Goal: Task Accomplishment & Management: Use online tool/utility

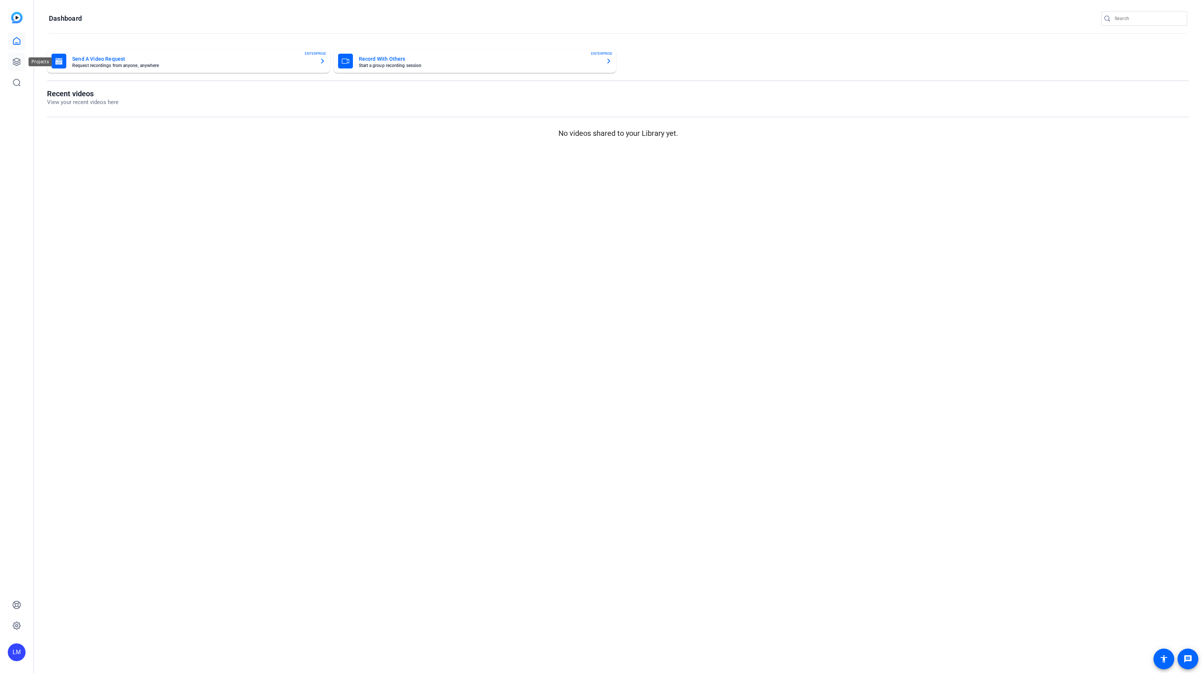
click at [18, 58] on icon at bounding box center [16, 61] width 9 height 9
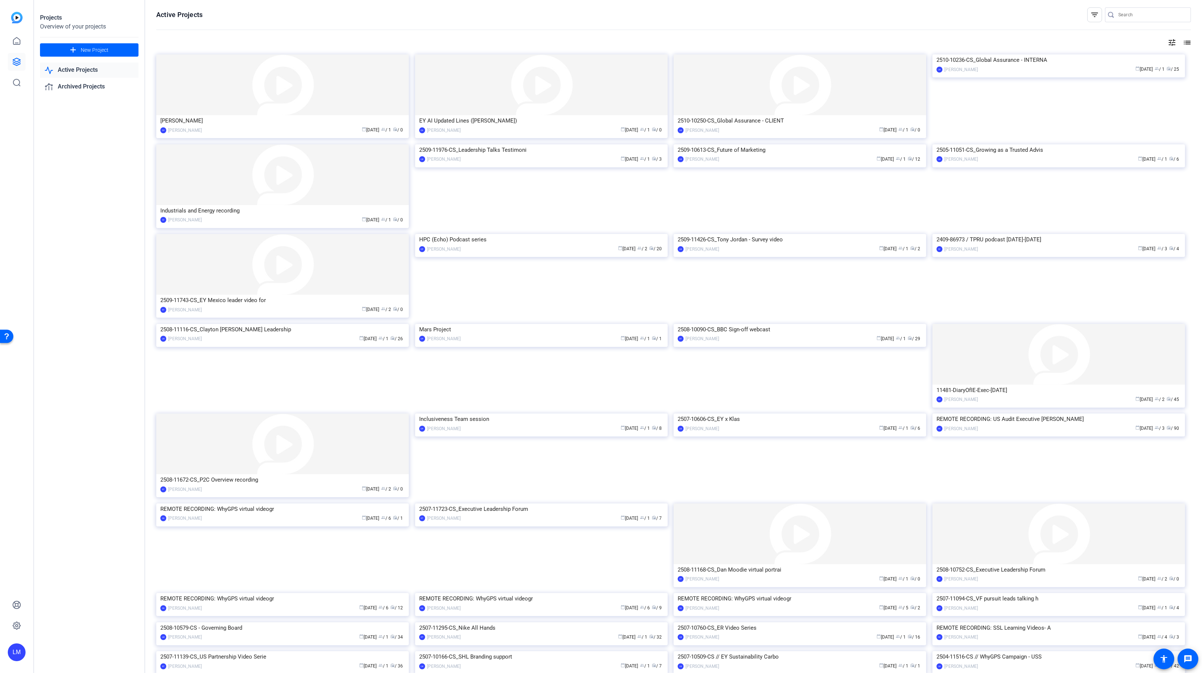
click at [1131, 14] on input "Search" at bounding box center [1151, 14] width 67 height 9
paste input "2510-10236-CS"
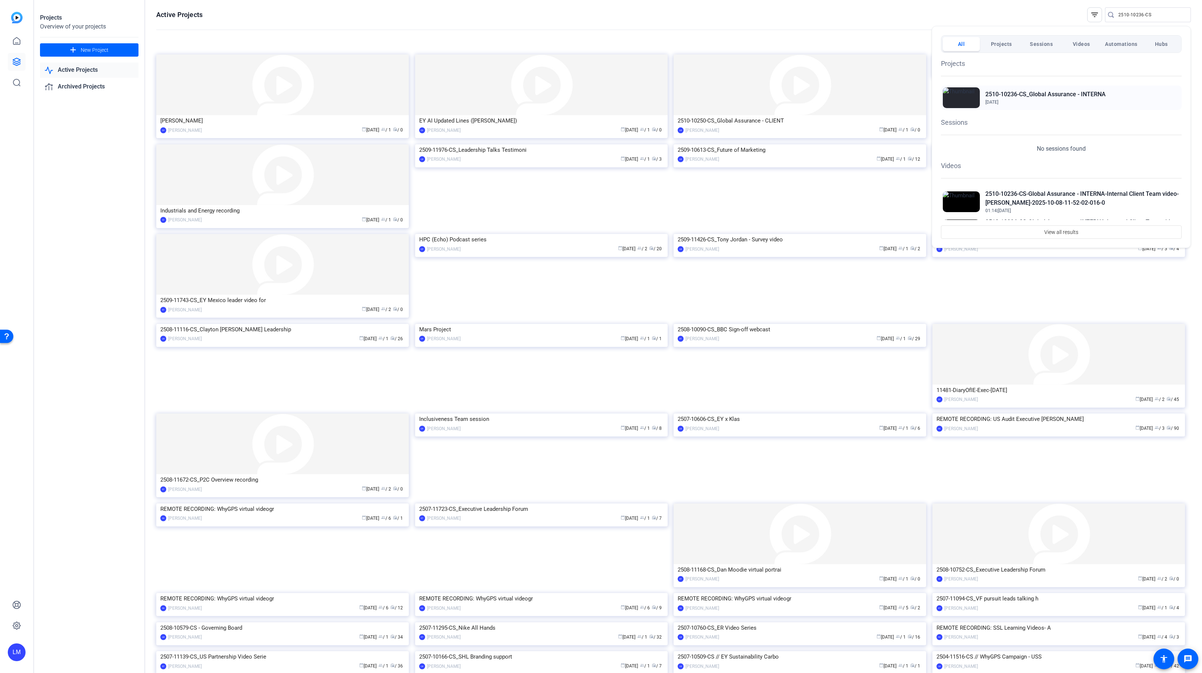
click at [1020, 94] on h2 "2510-10236-CS_Global Assurance - INTERNA" at bounding box center [1045, 94] width 120 height 9
click at [1158, 11] on div at bounding box center [601, 336] width 1202 height 673
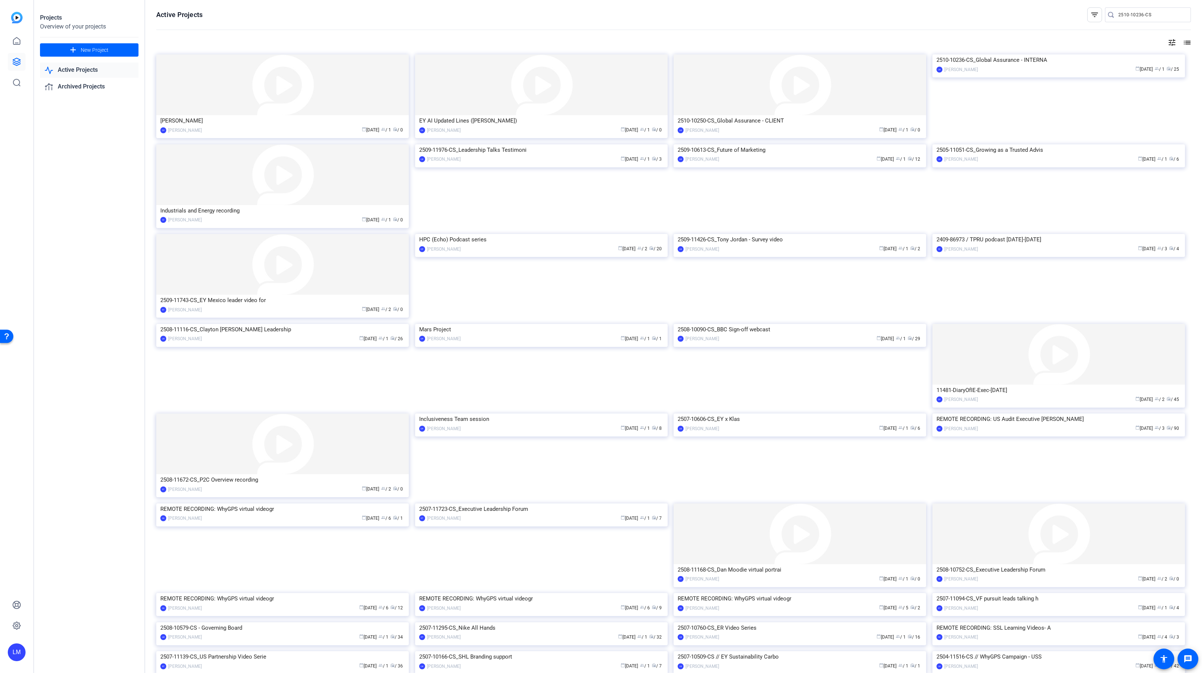
click at [1158, 11] on input "2510-10236-CS" at bounding box center [1151, 14] width 67 height 9
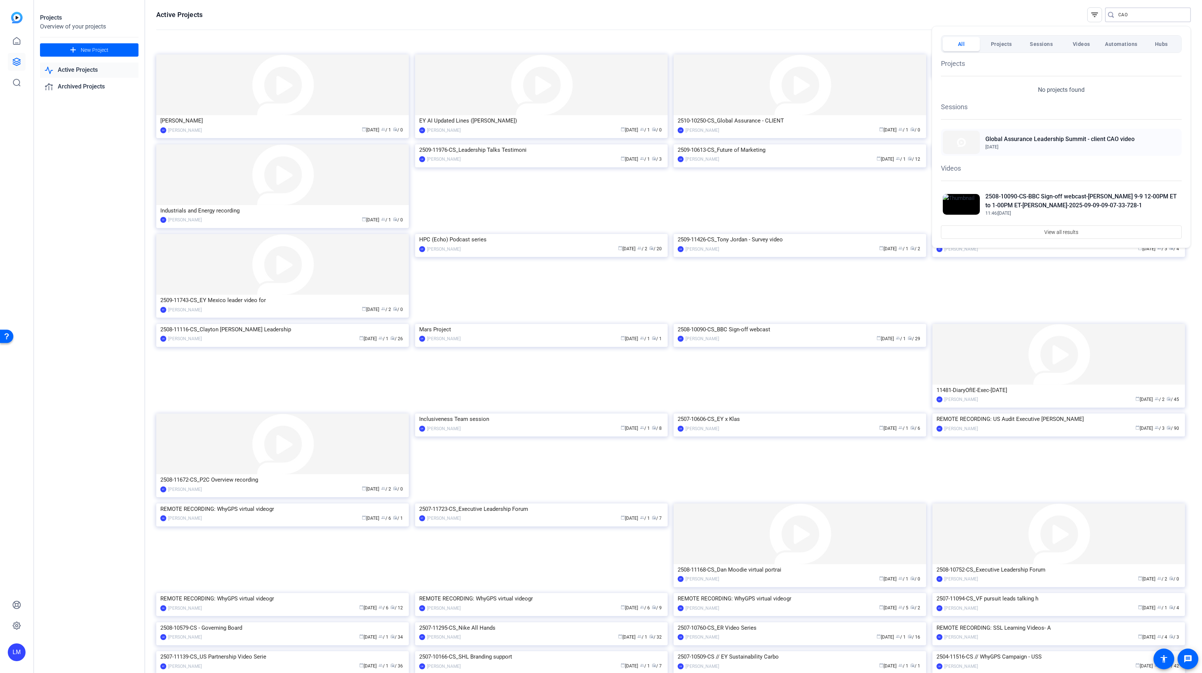
type input "CAO"
click at [1051, 140] on h2 "Global Assurance Leadership Summit - client CAO video" at bounding box center [1059, 139] width 149 height 9
click at [101, 431] on div at bounding box center [601, 336] width 1202 height 673
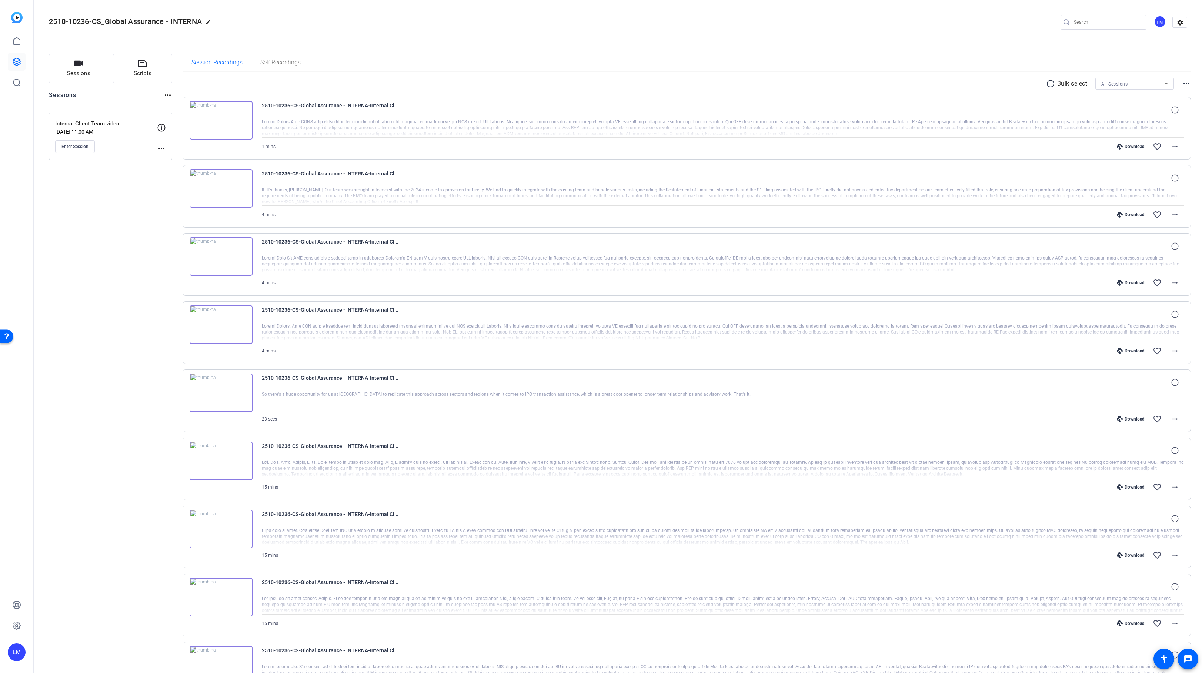
click at [157, 147] on mat-icon "more_horiz" at bounding box center [161, 148] width 9 height 9
click at [165, 157] on span "Edit Session" at bounding box center [180, 159] width 34 height 9
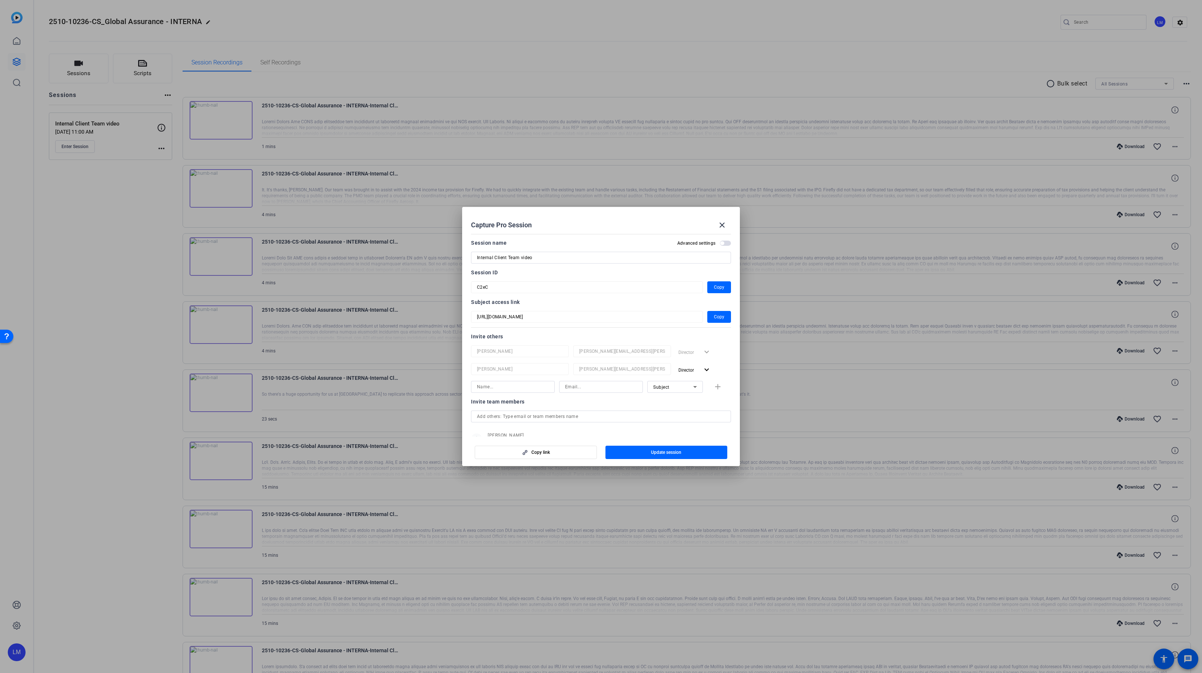
click at [51, 376] on div at bounding box center [601, 336] width 1202 height 673
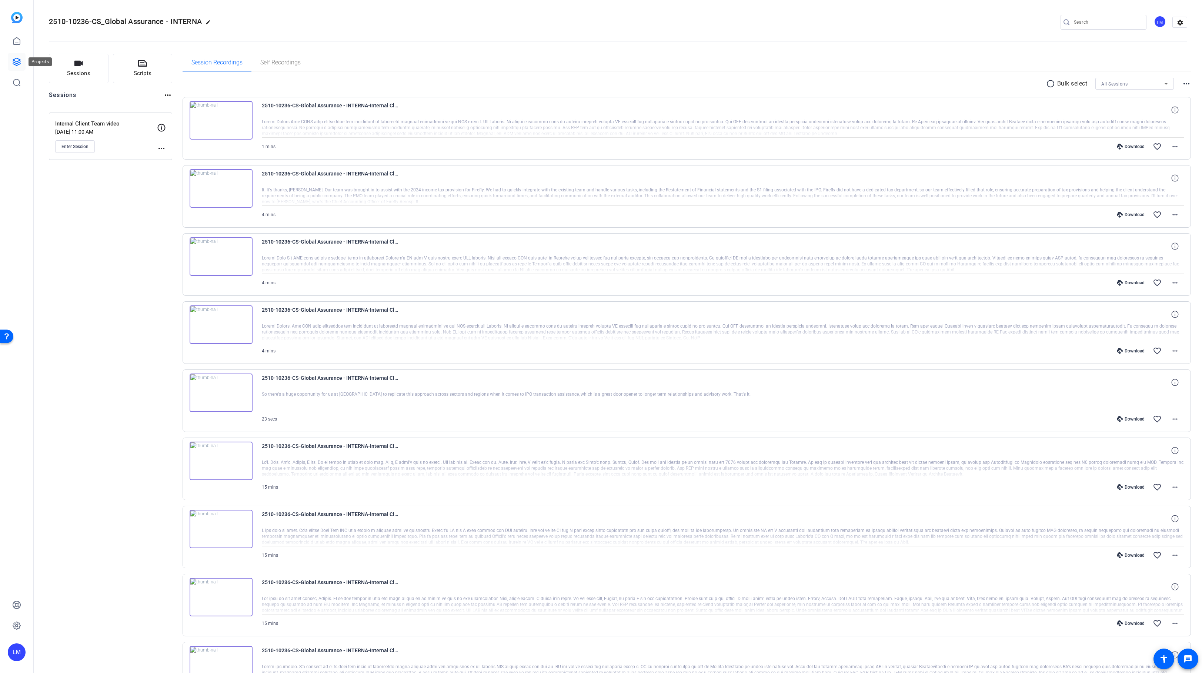
click at [15, 63] on icon at bounding box center [16, 61] width 9 height 9
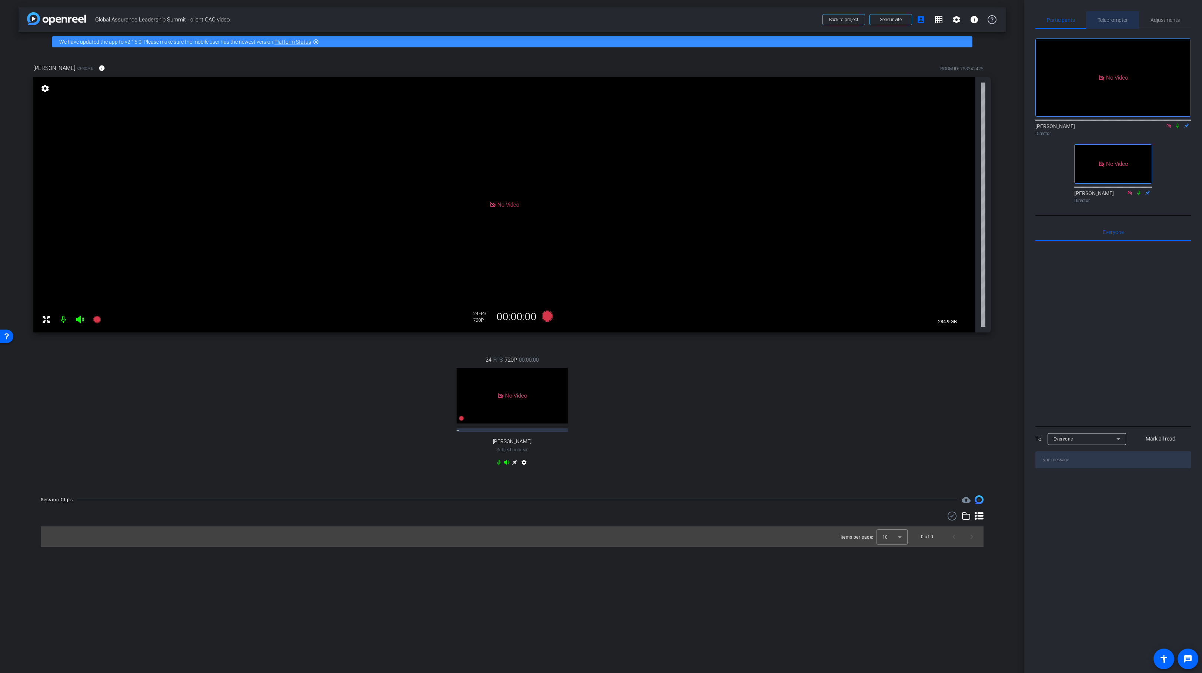
click at [1119, 18] on span "Teleprompter" at bounding box center [1112, 19] width 30 height 5
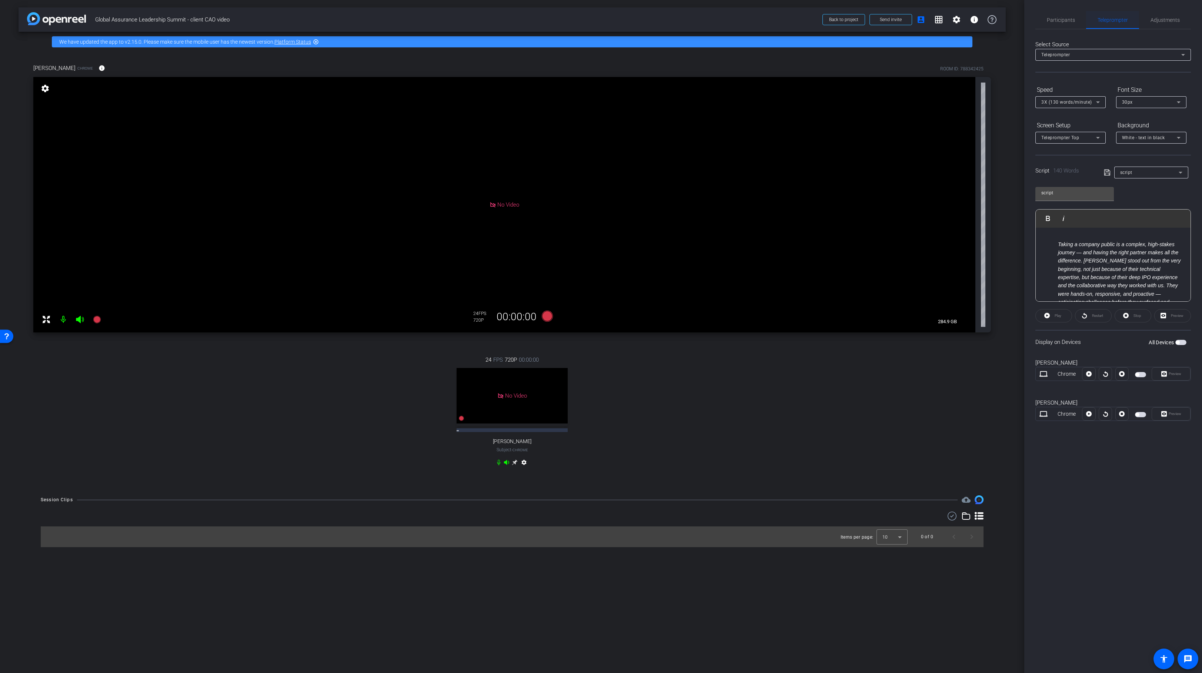
click at [1119, 18] on span "Teleprompter" at bounding box center [1112, 19] width 30 height 5
click at [1096, 260] on em "Taking a company public is a complex, high-stakes journey — and having the righ…" at bounding box center [1119, 281] width 123 height 81
click at [1058, 242] on em "Taking a company public is a complex, high-stakes journey — and having the righ…" at bounding box center [1119, 281] width 123 height 81
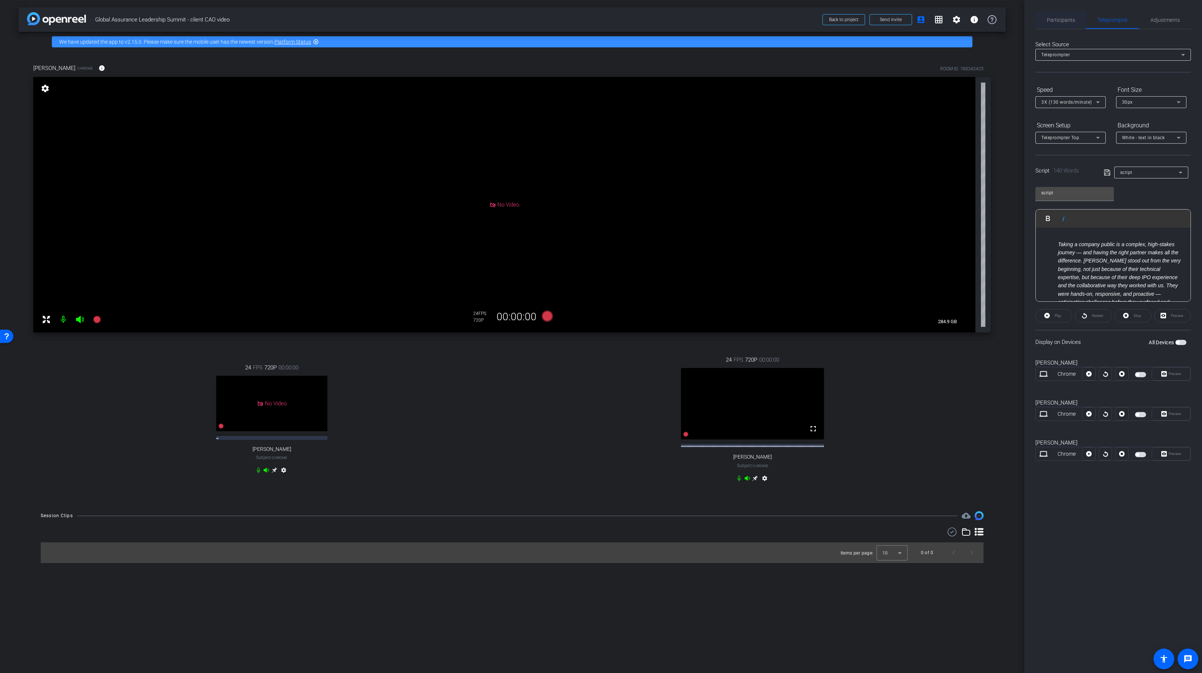
click at [1055, 22] on span "Participants" at bounding box center [1060, 19] width 28 height 5
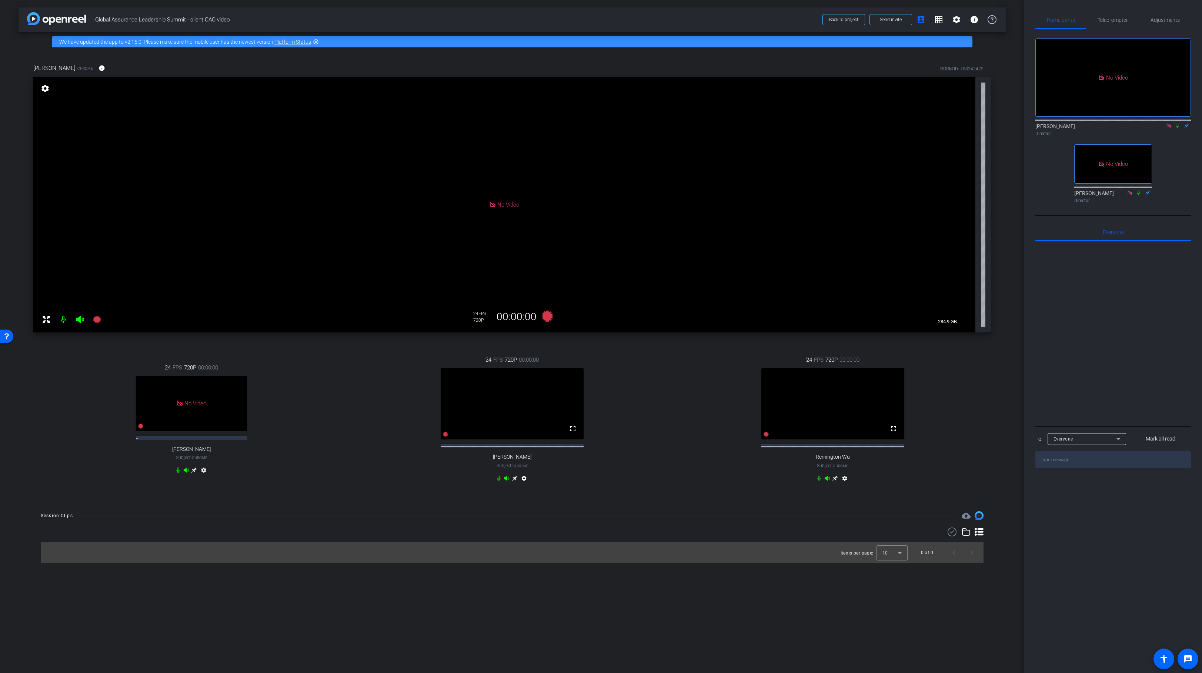
click at [844, 484] on mat-icon "settings" at bounding box center [844, 479] width 9 height 9
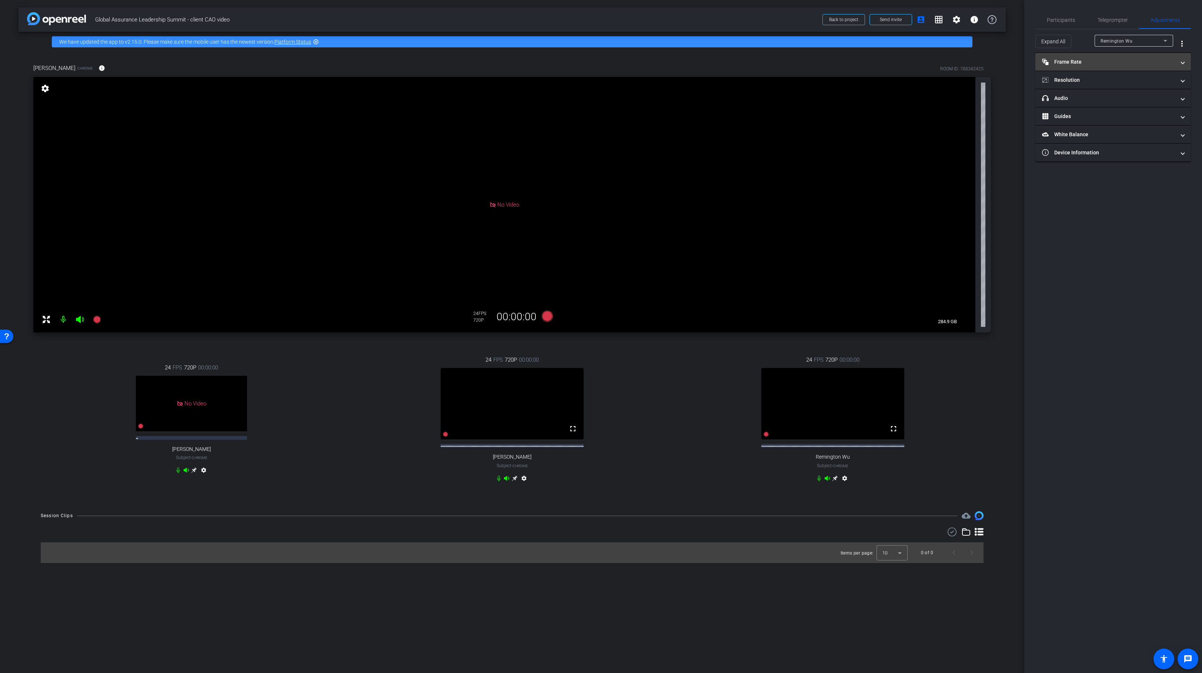
click at [1120, 62] on mat-panel-title "Frame Rate Frame Rate" at bounding box center [1108, 62] width 133 height 8
click at [1146, 86] on div "30" at bounding box center [1142, 83] width 20 height 13
click at [1129, 112] on mat-panel-title "Resolution" at bounding box center [1108, 112] width 133 height 8
click at [1120, 135] on div "1080" at bounding box center [1119, 133] width 28 height 13
click at [833, 481] on icon at bounding box center [835, 478] width 6 height 6
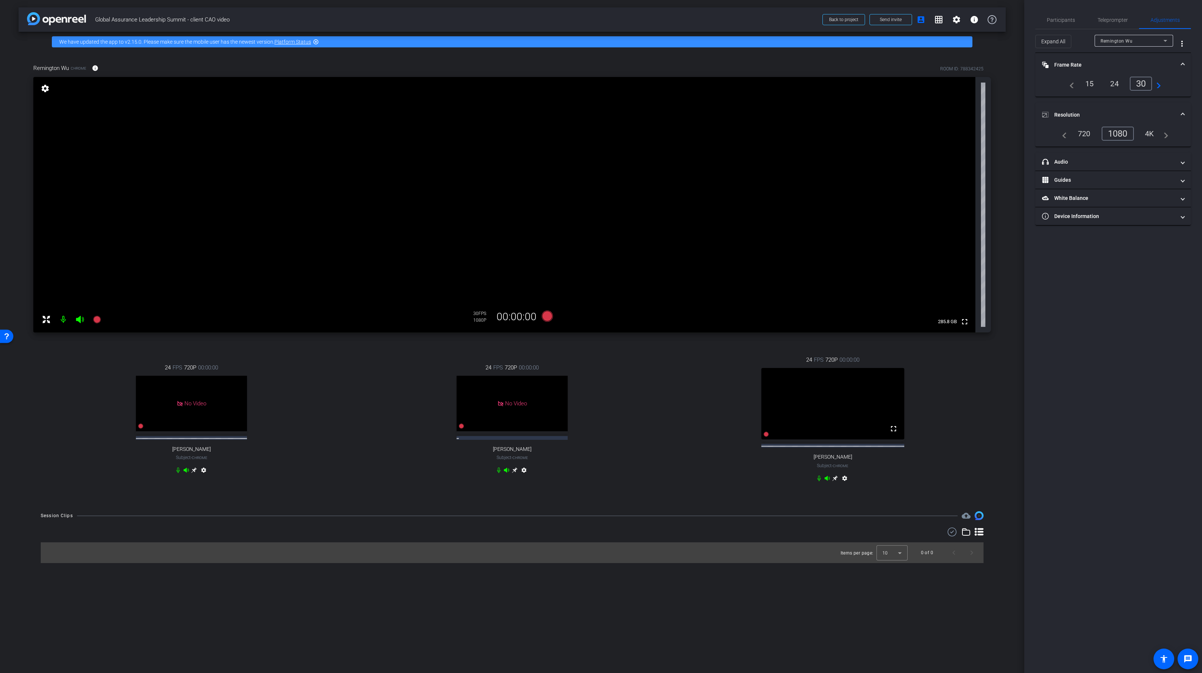
click at [329, 374] on div "24 FPS 720P 00:00:00 No Video Melanie Florence Hampton Subject - Chrome settings" at bounding box center [191, 419] width 316 height 137
click at [1060, 18] on span "Participants" at bounding box center [1060, 19] width 28 height 5
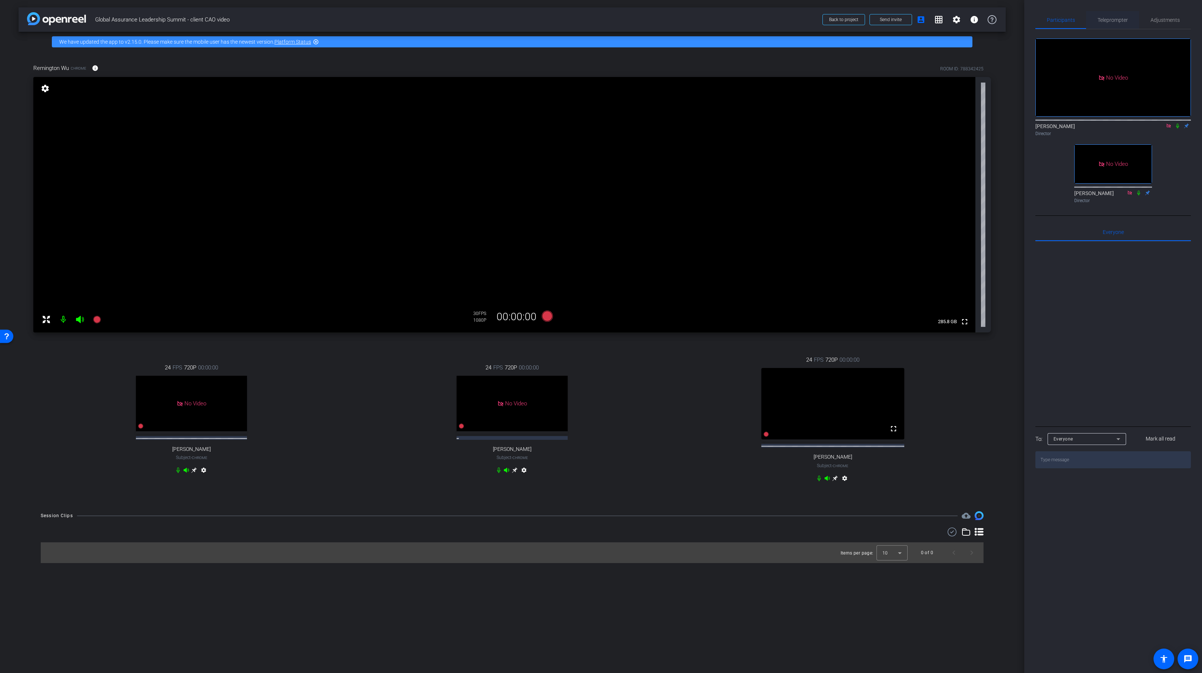
click at [1112, 21] on span "Teleprompter" at bounding box center [1112, 19] width 30 height 5
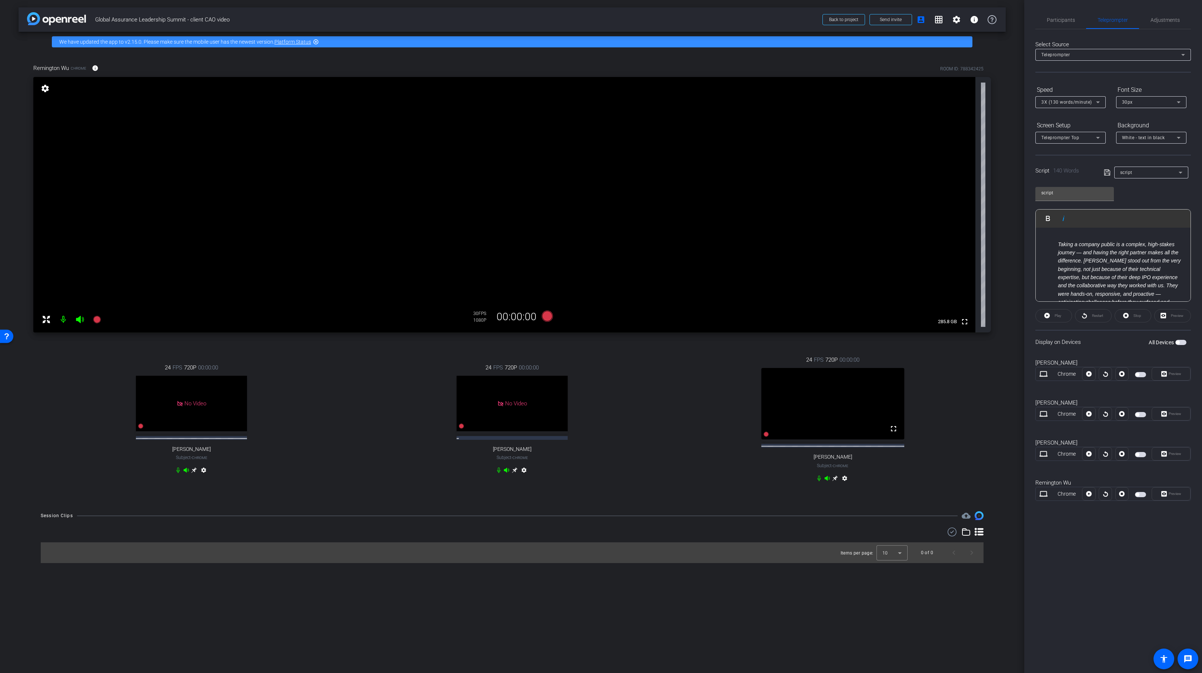
click at [1058, 244] on em "Taking a company public is a complex, high-stakes journey — and having the righ…" at bounding box center [1119, 281] width 123 height 81
click at [1104, 174] on icon at bounding box center [1106, 172] width 7 height 9
click at [1177, 341] on span "button" at bounding box center [1177, 343] width 4 height 4
click at [1059, 314] on span "Play" at bounding box center [1057, 316] width 7 height 4
click at [1057, 317] on span "Pause" at bounding box center [1058, 316] width 10 height 4
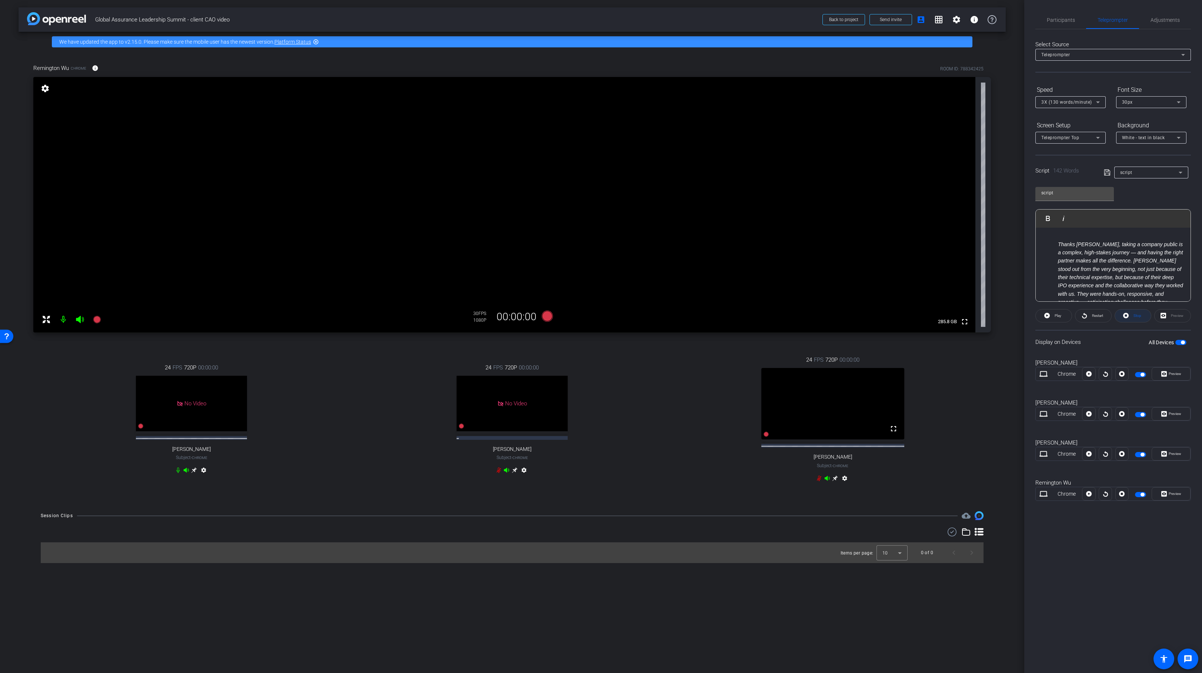
click at [1130, 315] on span at bounding box center [1133, 316] width 36 height 18
click at [96, 321] on icon at bounding box center [96, 319] width 7 height 7
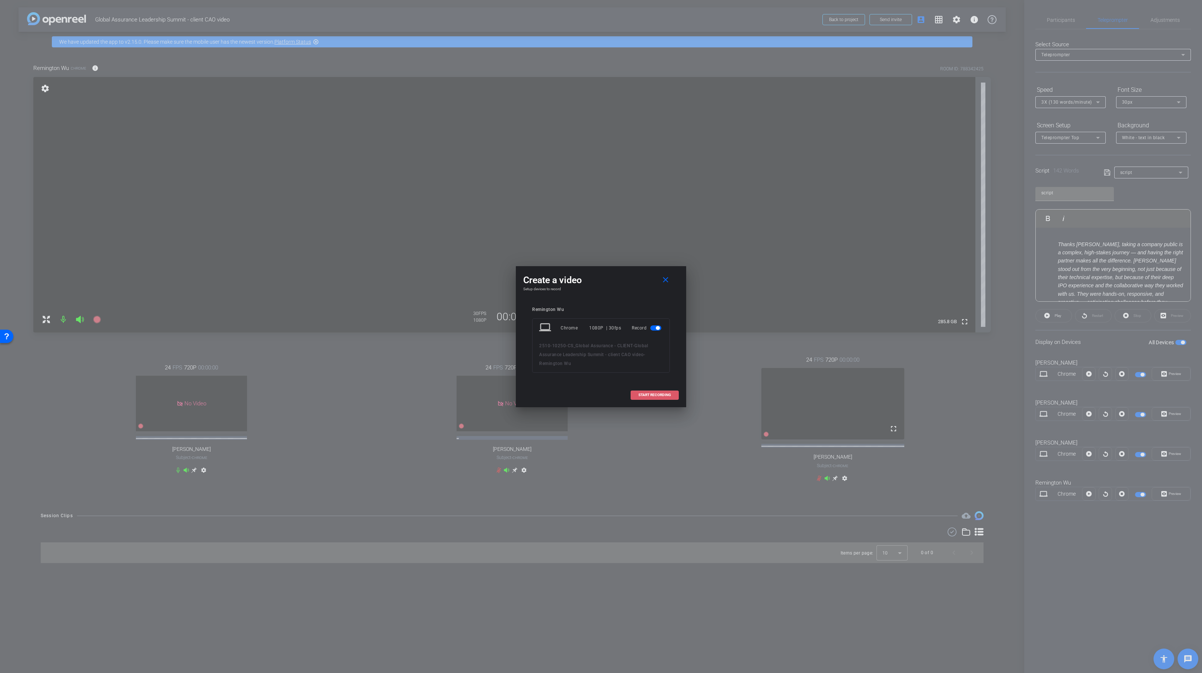
click at [657, 394] on span "START RECORDING" at bounding box center [654, 395] width 33 height 4
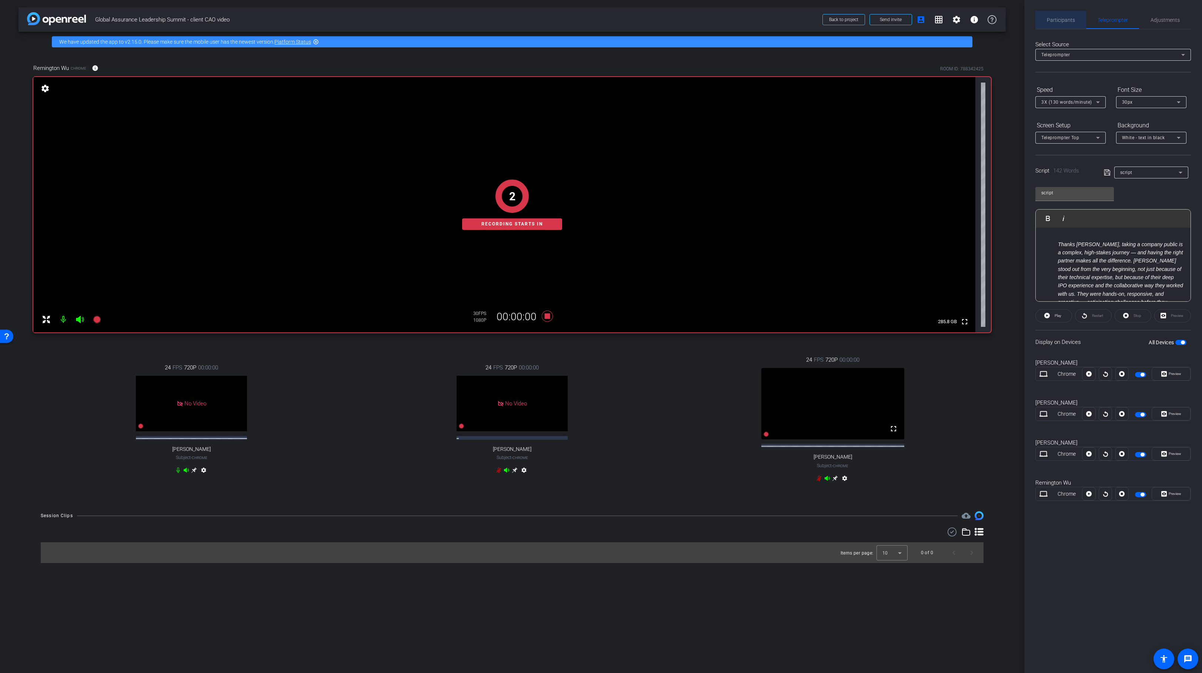
click at [1056, 18] on span "Participants" at bounding box center [1060, 19] width 28 height 5
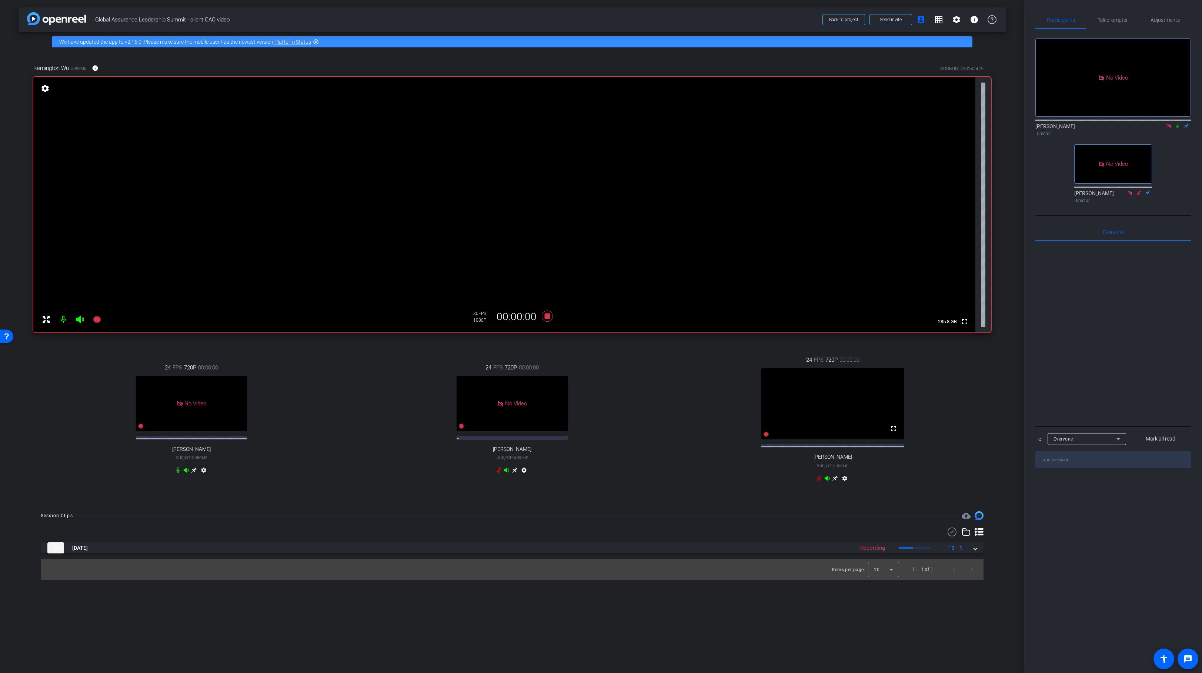
click at [1177, 123] on icon at bounding box center [1177, 125] width 6 height 5
click at [177, 472] on icon at bounding box center [178, 470] width 6 height 6
click at [1175, 123] on icon at bounding box center [1177, 125] width 6 height 5
click at [581, 387] on div "24 FPS 720P 00:00:00 No Video sarah Subject - Chrome settings" at bounding box center [512, 419] width 316 height 137
click at [547, 316] on icon at bounding box center [547, 316] width 11 height 11
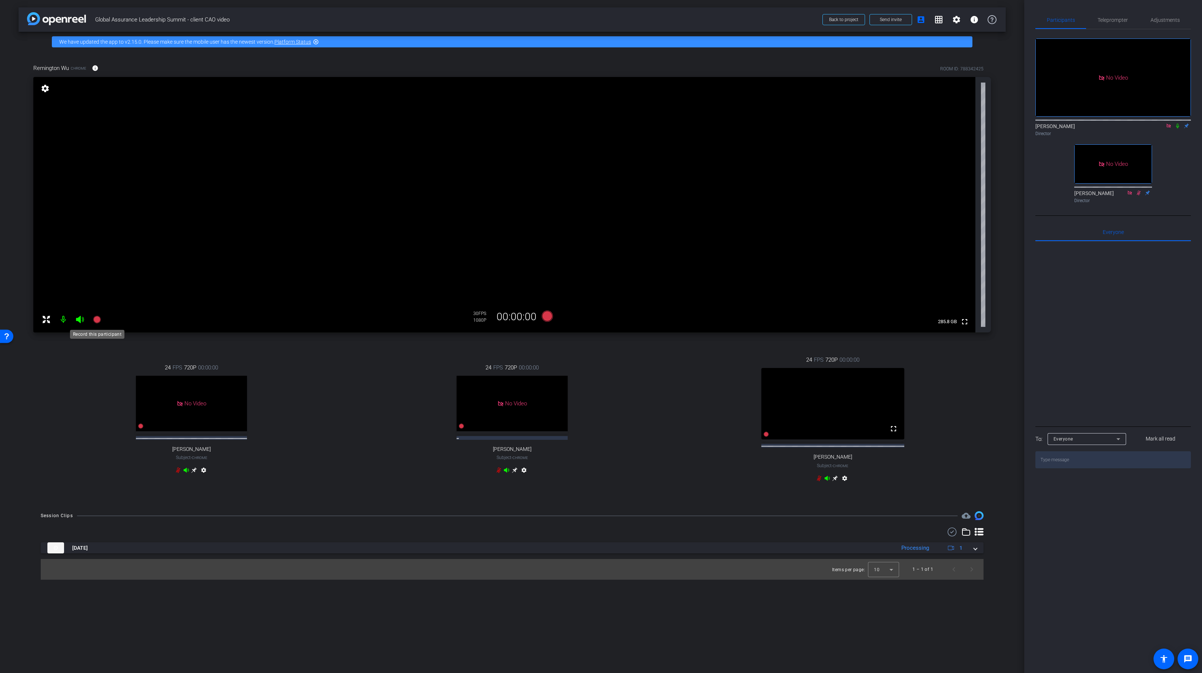
click at [96, 321] on icon at bounding box center [96, 319] width 7 height 7
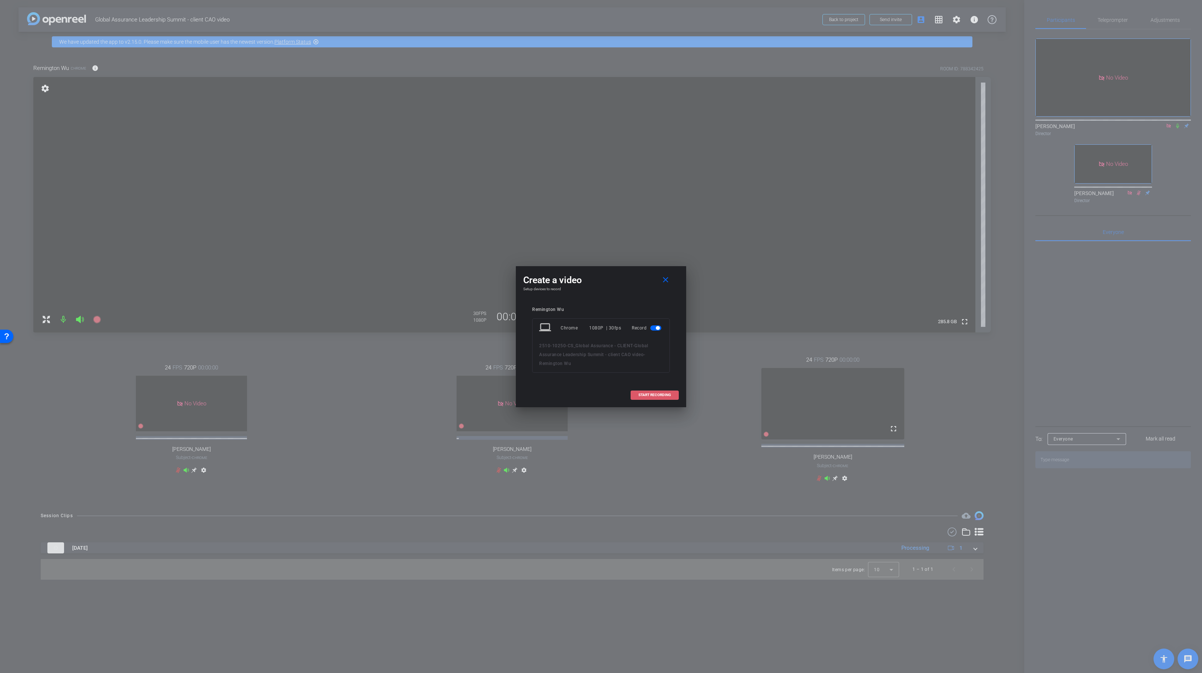
click at [655, 394] on span "START RECORDING" at bounding box center [654, 395] width 33 height 4
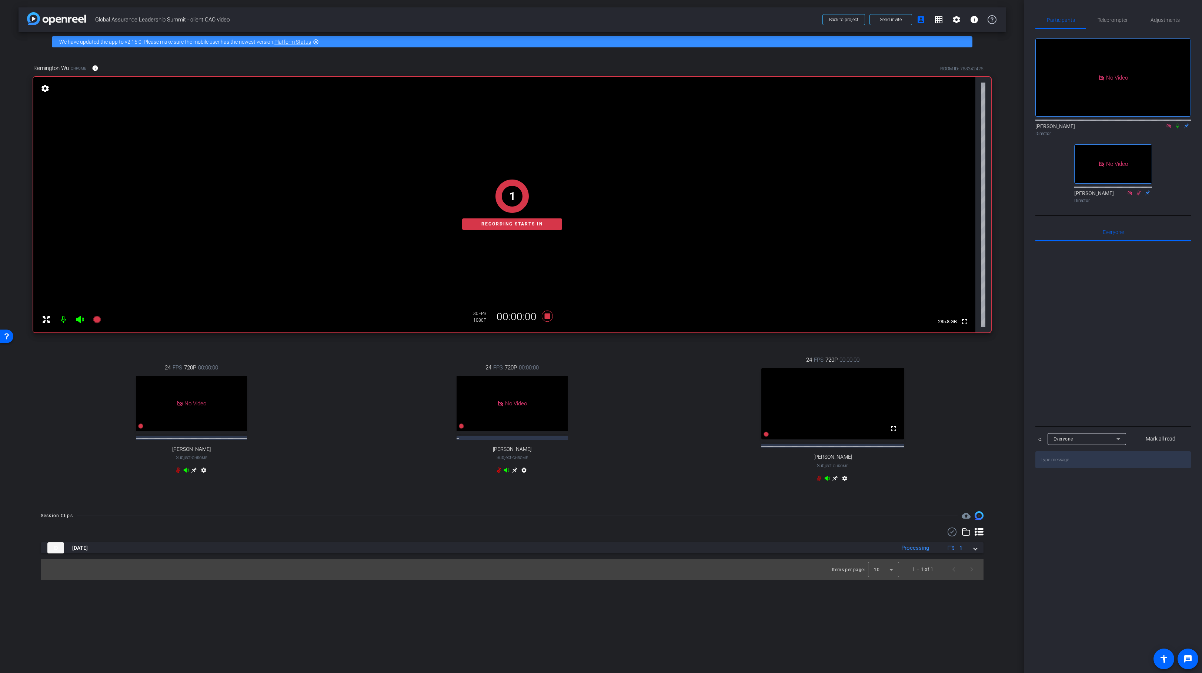
click at [1176, 124] on icon at bounding box center [1177, 126] width 3 height 5
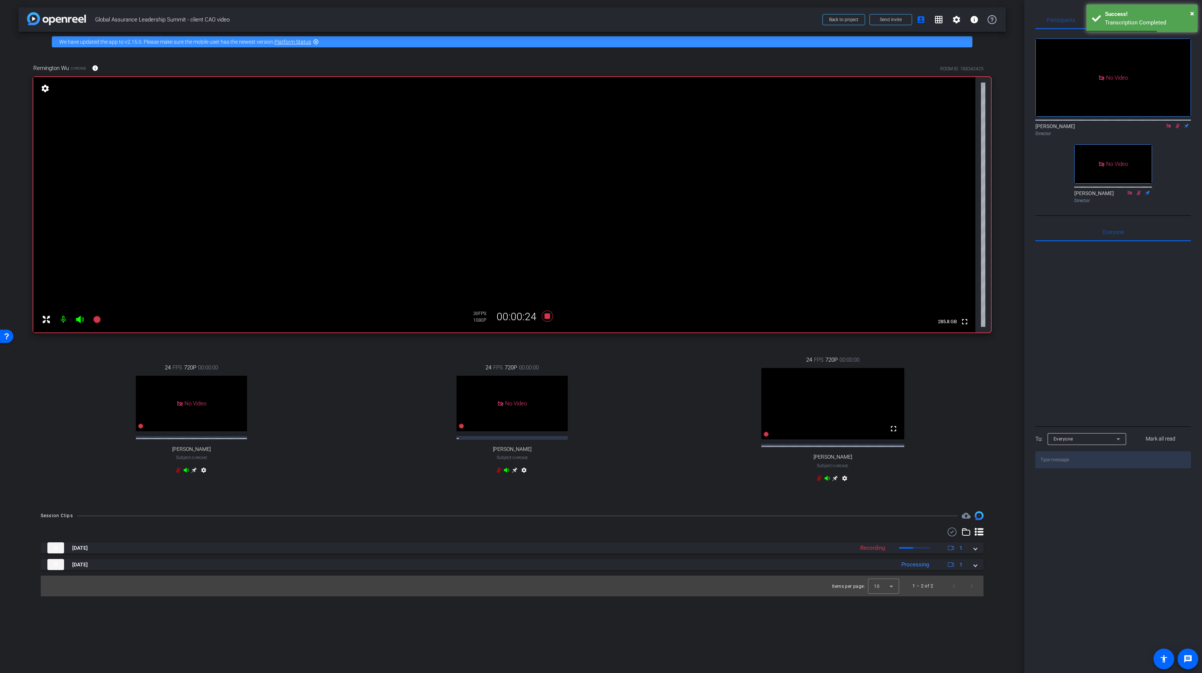
click at [1175, 123] on icon at bounding box center [1177, 125] width 6 height 5
click at [549, 321] on icon at bounding box center [547, 315] width 18 height 13
click at [97, 319] on icon at bounding box center [96, 319] width 7 height 7
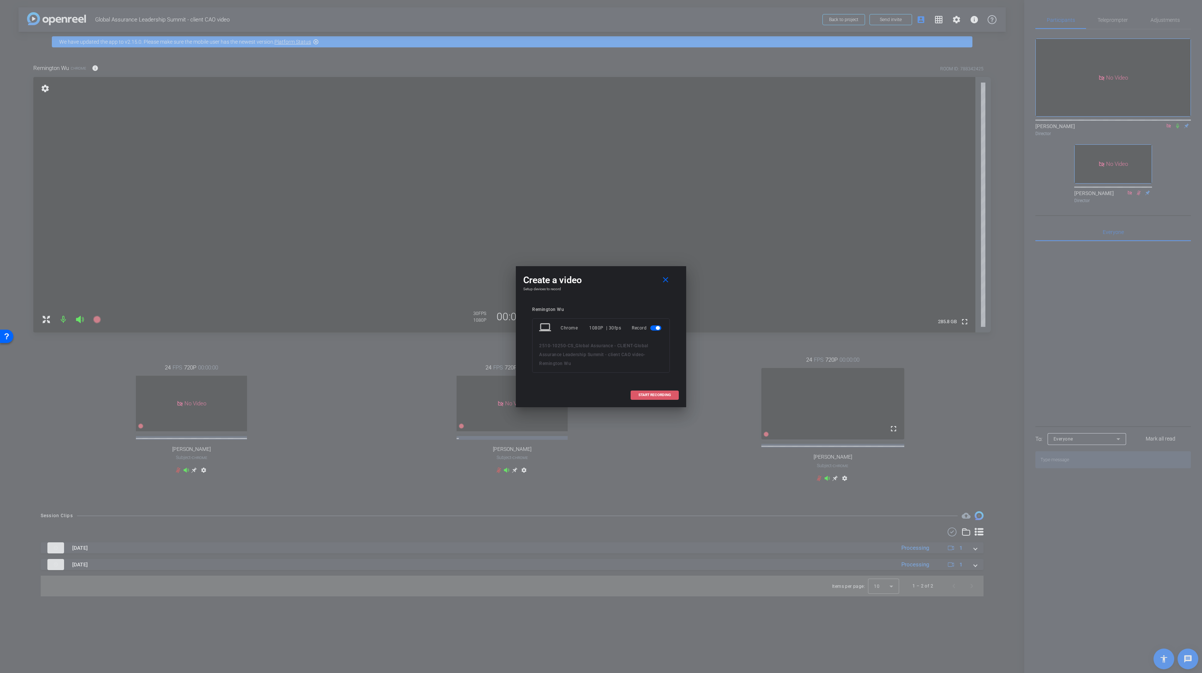
click at [657, 394] on span "START RECORDING" at bounding box center [654, 395] width 33 height 4
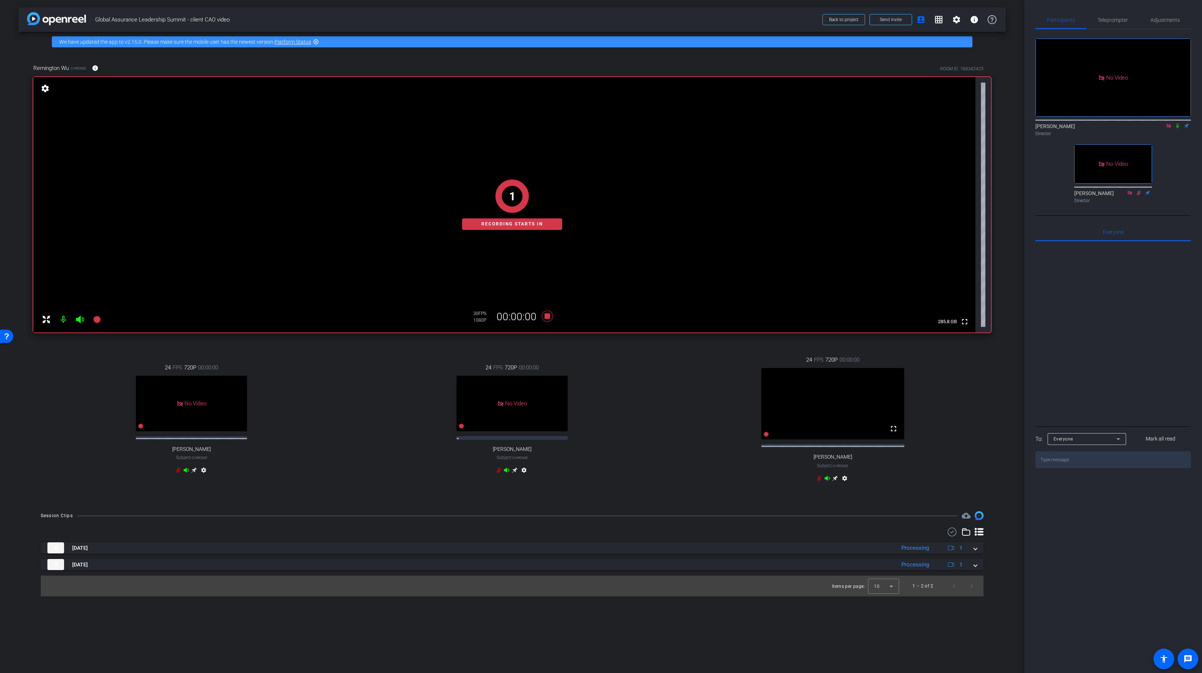
click at [1179, 123] on icon at bounding box center [1177, 125] width 6 height 5
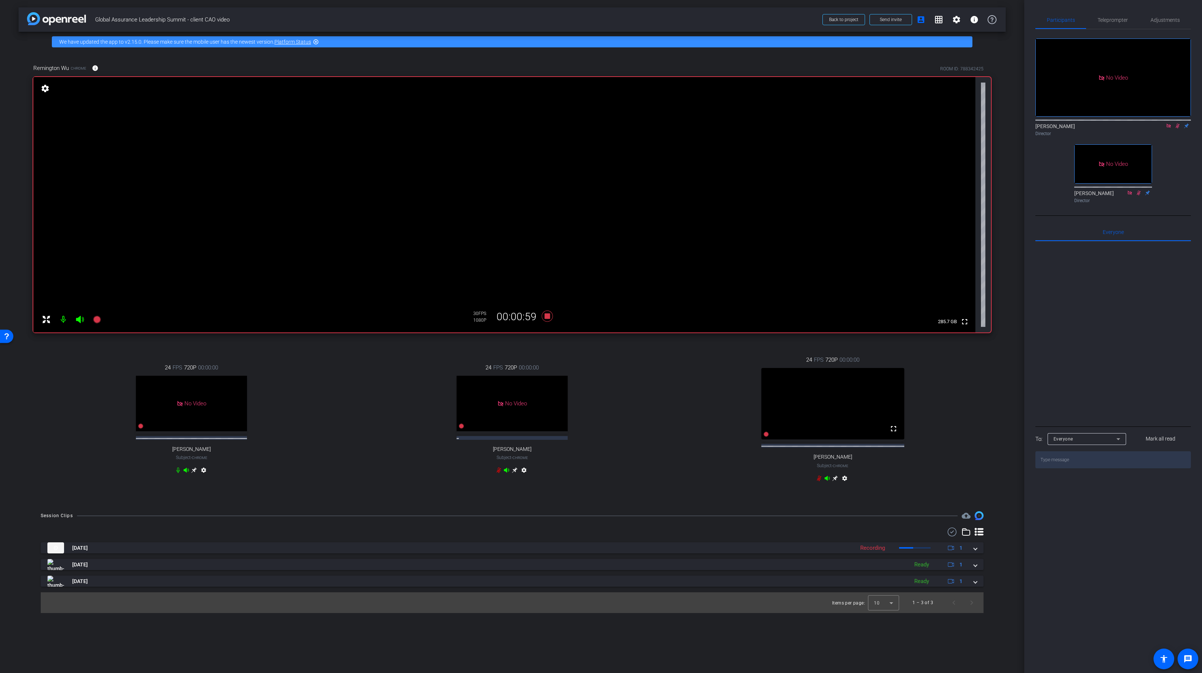
click at [1179, 123] on icon at bounding box center [1177, 125] width 6 height 5
click at [547, 316] on icon at bounding box center [547, 316] width 11 height 11
click at [96, 322] on icon at bounding box center [96, 319] width 7 height 7
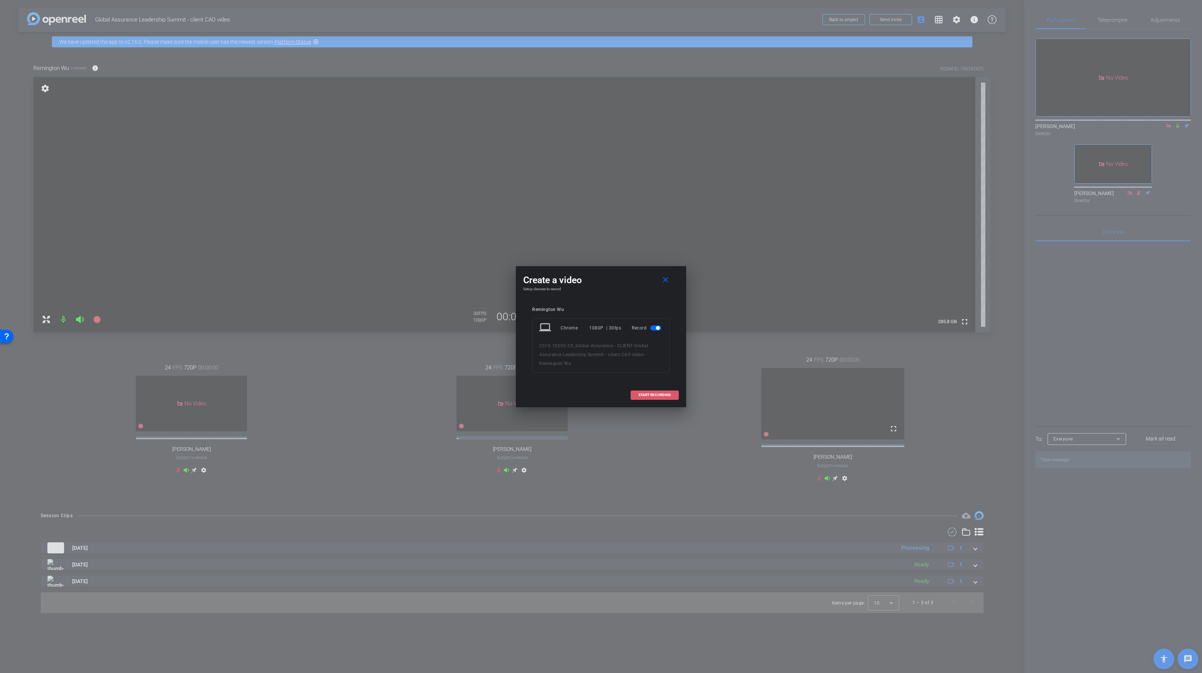
click at [649, 395] on span "START RECORDING" at bounding box center [654, 395] width 33 height 4
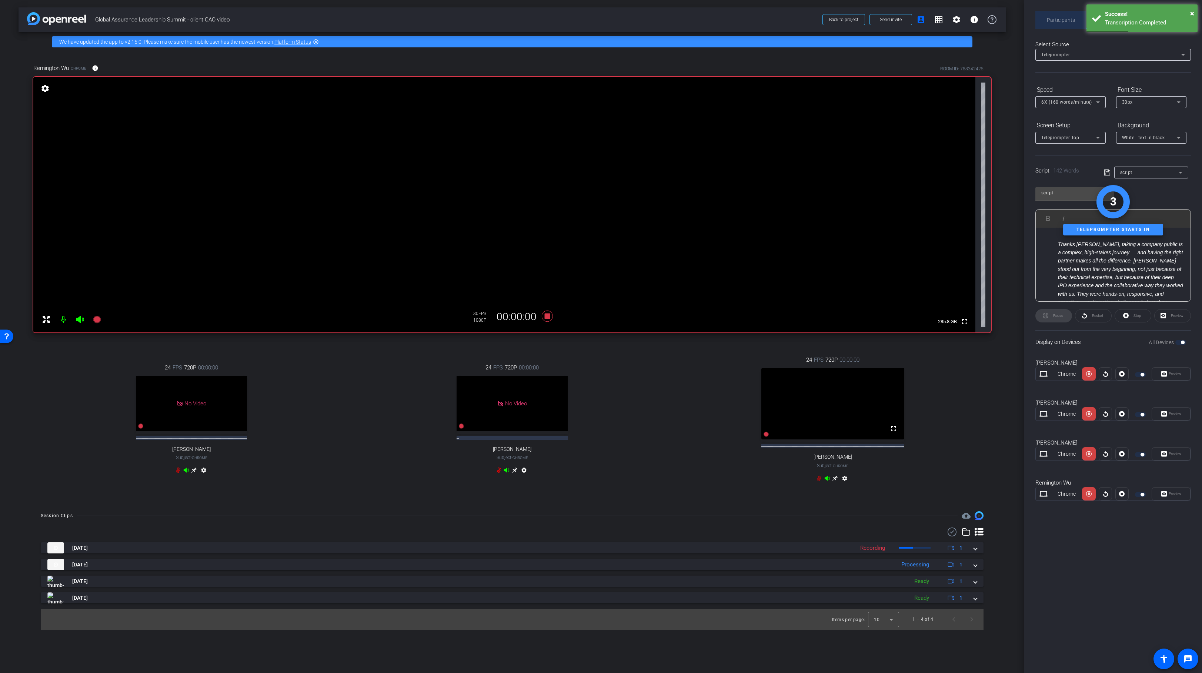
click at [1050, 17] on span "Participants" at bounding box center [1060, 19] width 28 height 5
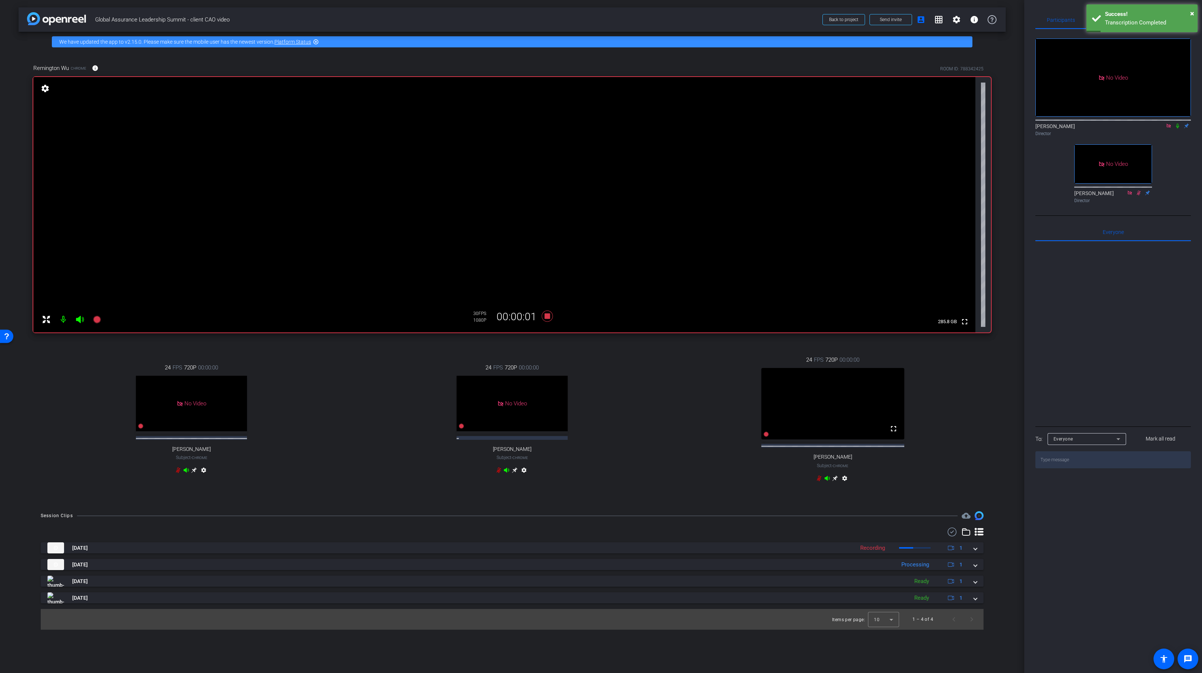
click at [1177, 123] on icon at bounding box center [1177, 125] width 6 height 5
click at [1174, 130] on div "Director" at bounding box center [1112, 133] width 155 height 7
click at [1175, 123] on icon at bounding box center [1177, 125] width 6 height 5
click at [545, 319] on icon at bounding box center [547, 315] width 18 height 13
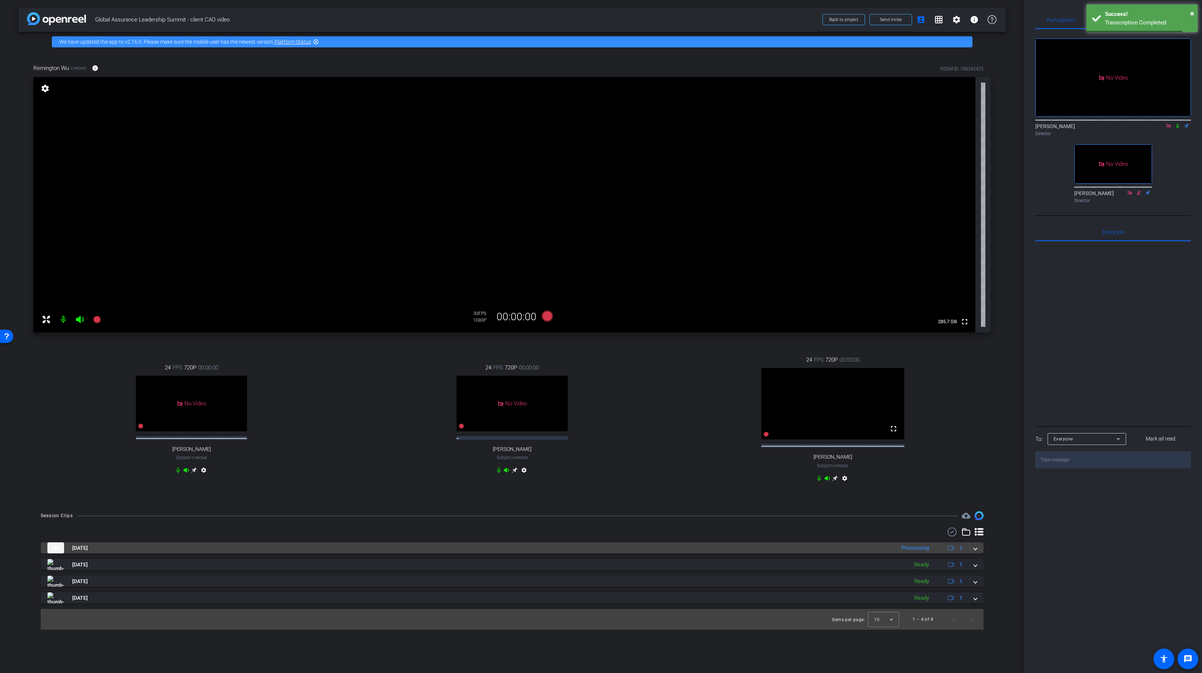
click at [975, 552] on span at bounding box center [975, 548] width 3 height 8
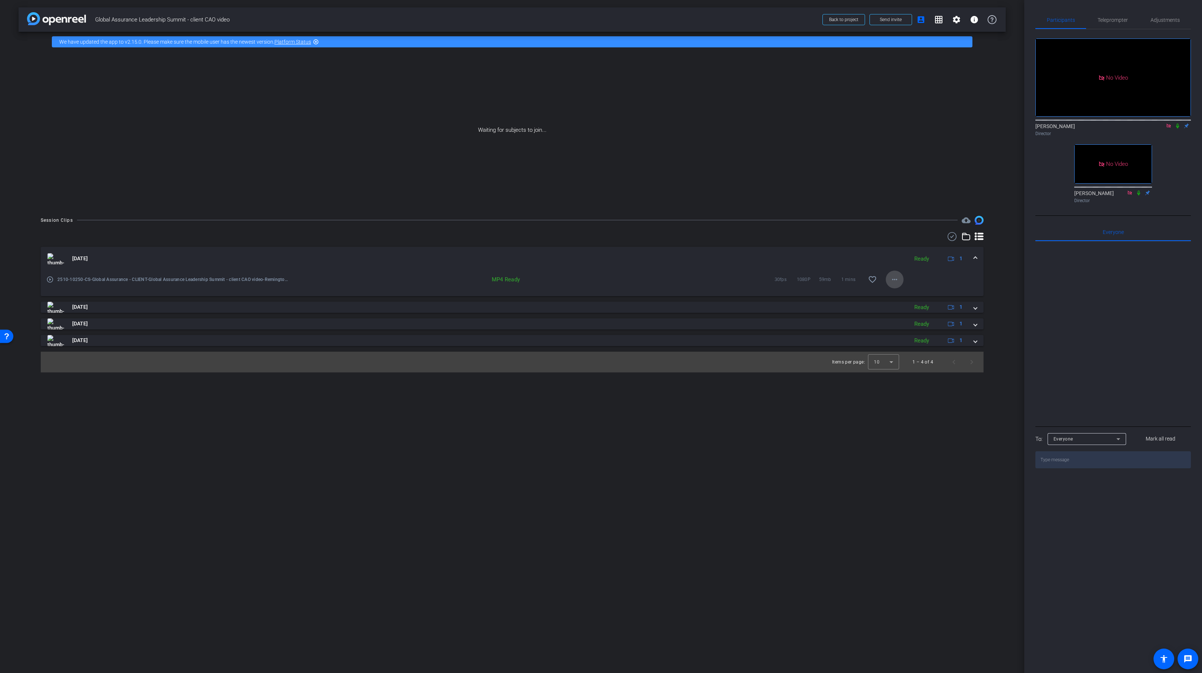
click at [895, 282] on mat-icon "more_horiz" at bounding box center [894, 279] width 9 height 9
click at [923, 314] on span "Download MP4" at bounding box center [913, 313] width 44 height 9
click at [977, 305] on mat-expansion-panel-header "Oct 10, 2025 Ready 1" at bounding box center [512, 307] width 942 height 11
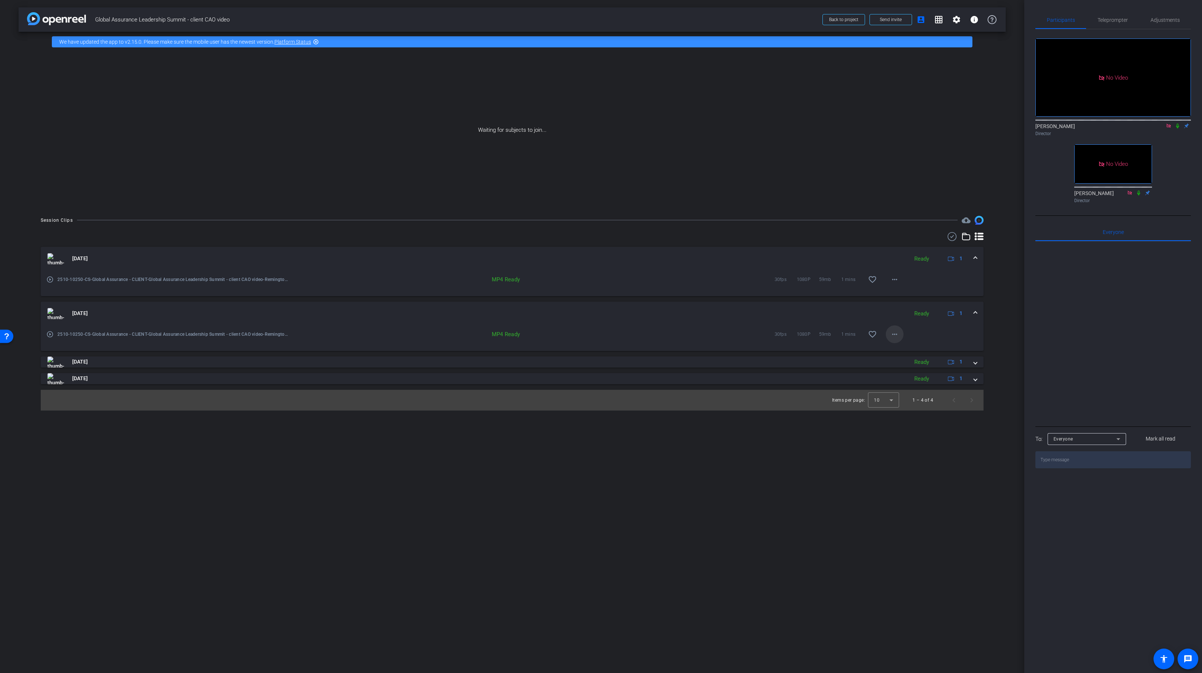
click at [894, 334] on mat-icon "more_horiz" at bounding box center [894, 334] width 9 height 9
click at [914, 368] on span "Download MP4" at bounding box center [913, 368] width 44 height 9
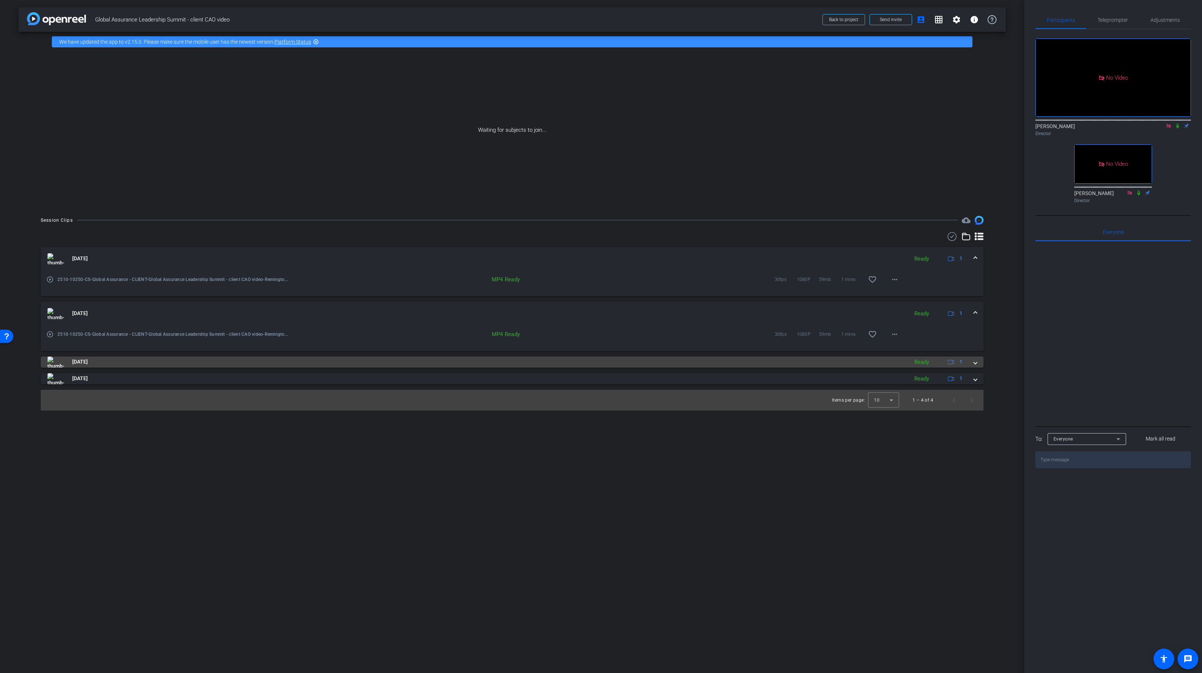
click at [974, 365] on span at bounding box center [975, 362] width 3 height 8
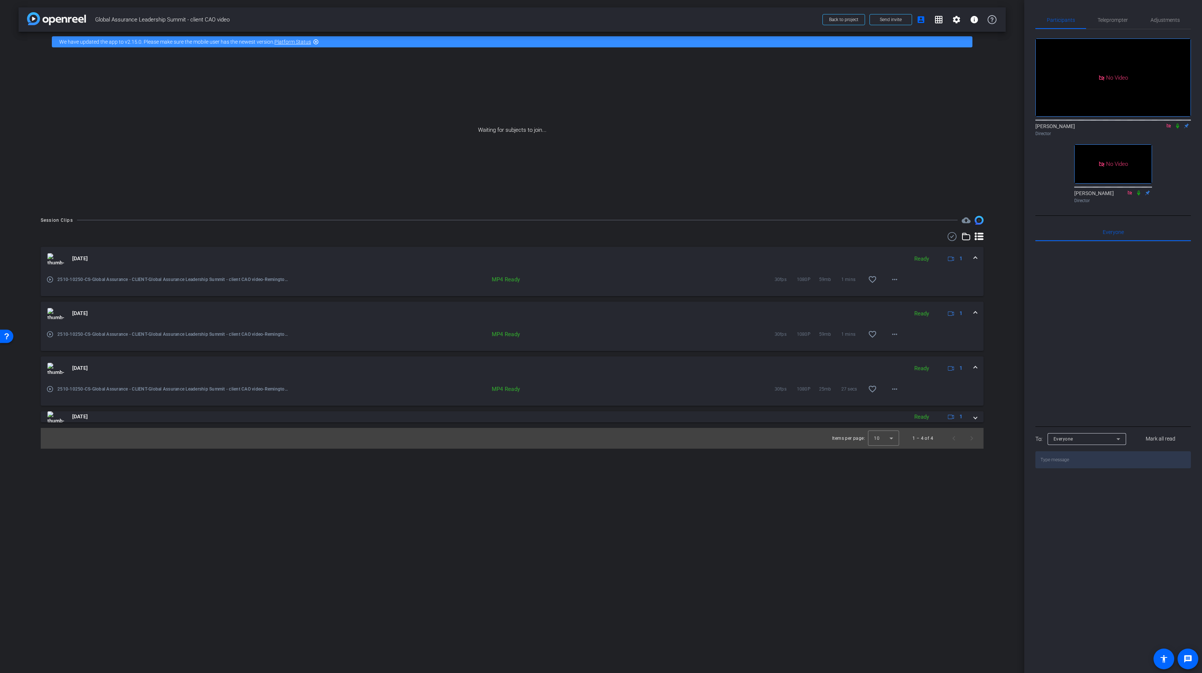
click at [974, 423] on openreel-recordings-list-clip "Oct 10, 2025 Ready 1 play_circle_outline 2510-10250-CS-Global Assurance - CLIEN…" at bounding box center [512, 348] width 942 height 202
click at [975, 422] on mat-expansion-panel-header "Oct 10, 2025 Ready 1" at bounding box center [512, 416] width 942 height 11
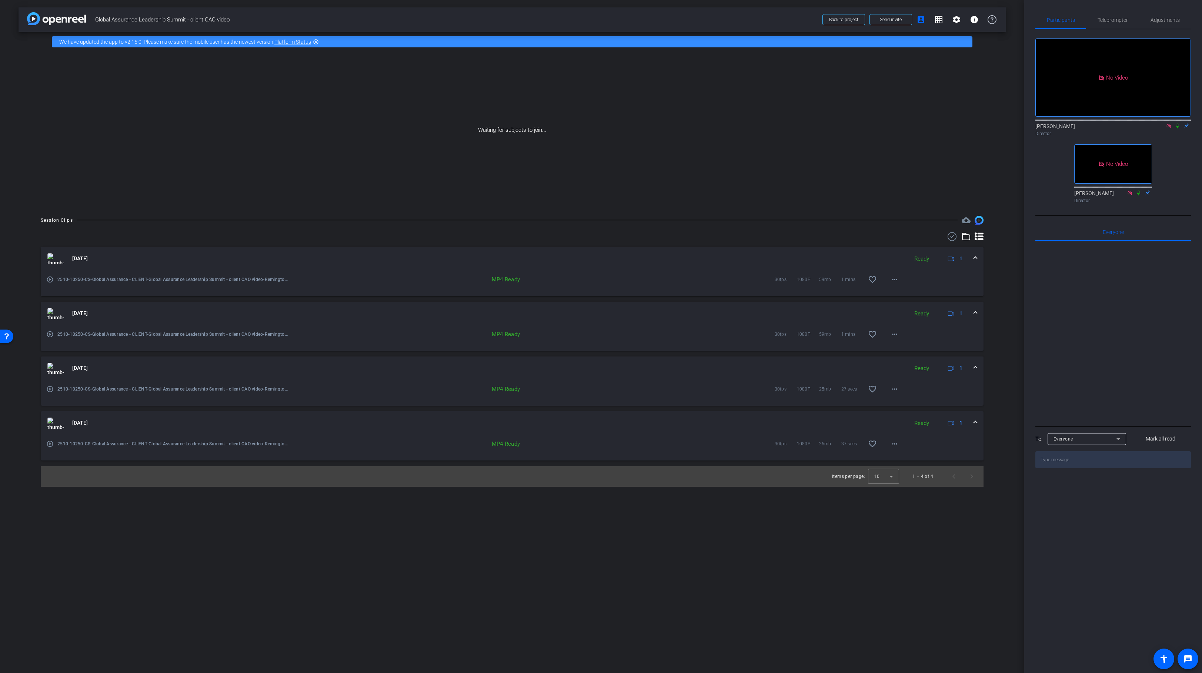
click at [754, 549] on div "arrow_back Global Assurance Leadership Summit - client CAO video Back to projec…" at bounding box center [512, 336] width 1024 height 673
